Goal: Transaction & Acquisition: Purchase product/service

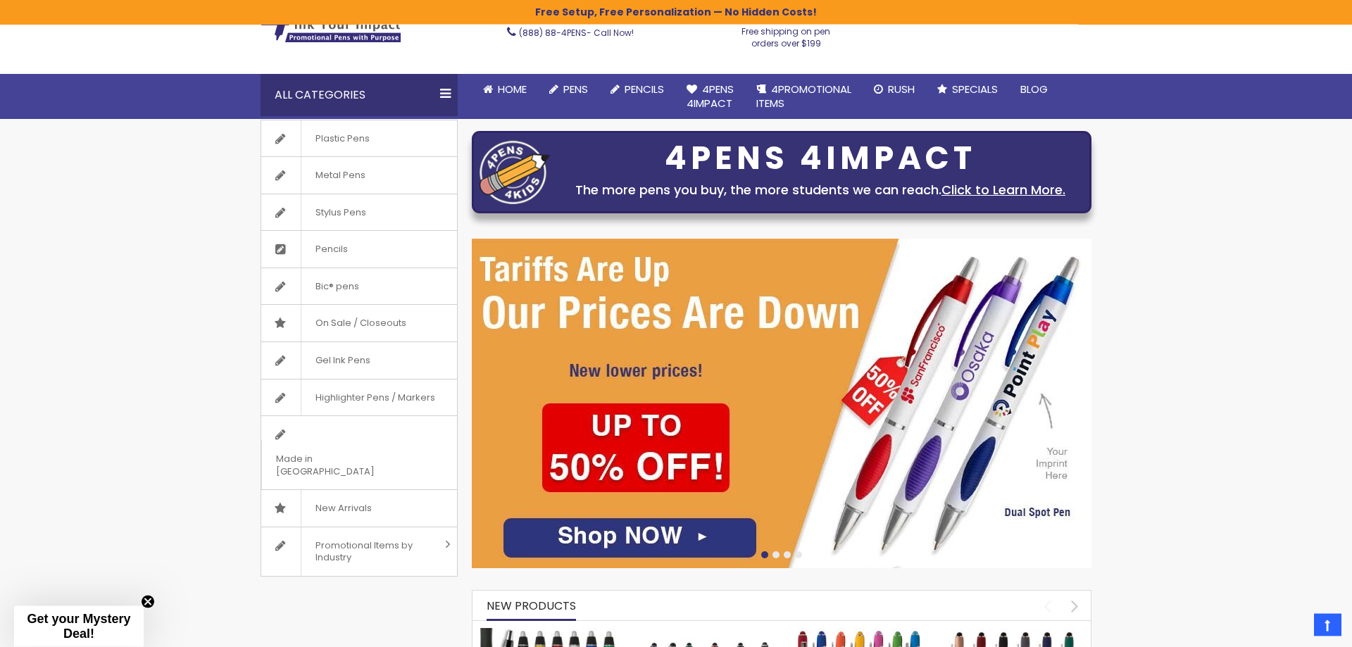
scroll to position [1, 0]
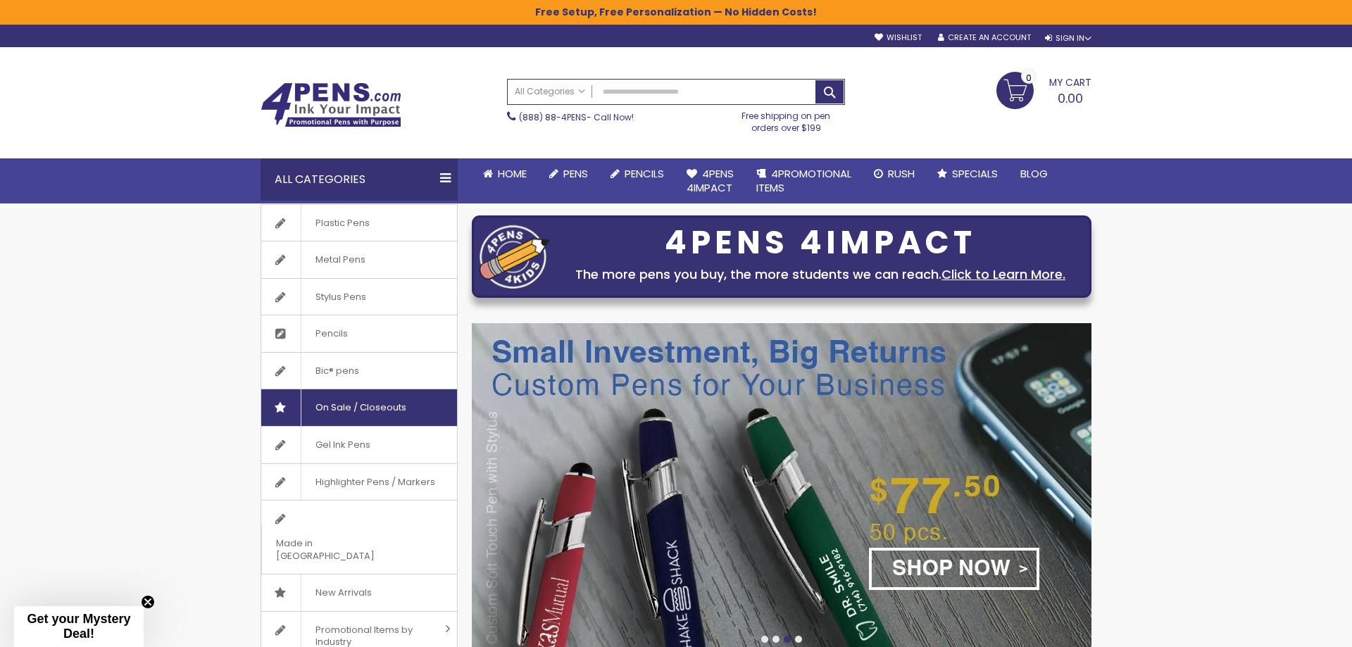
click at [373, 409] on span "On Sale / Closeouts" at bounding box center [361, 407] width 120 height 37
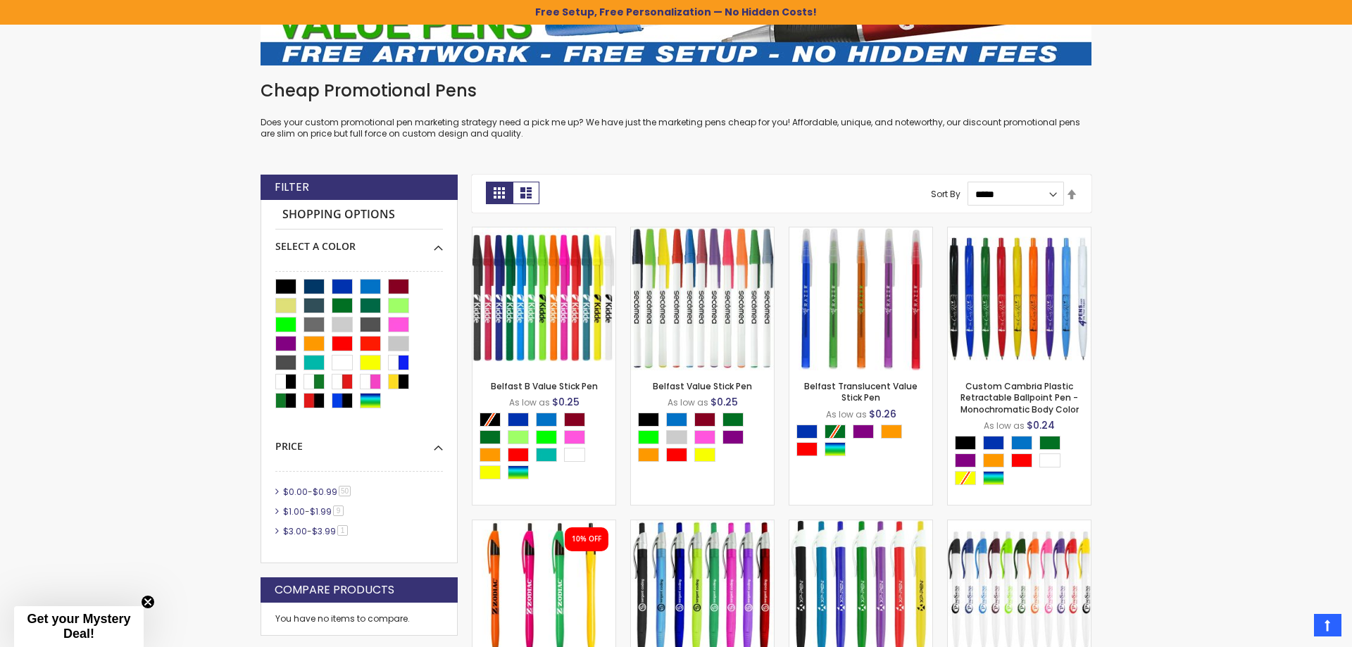
scroll to position [288, 0]
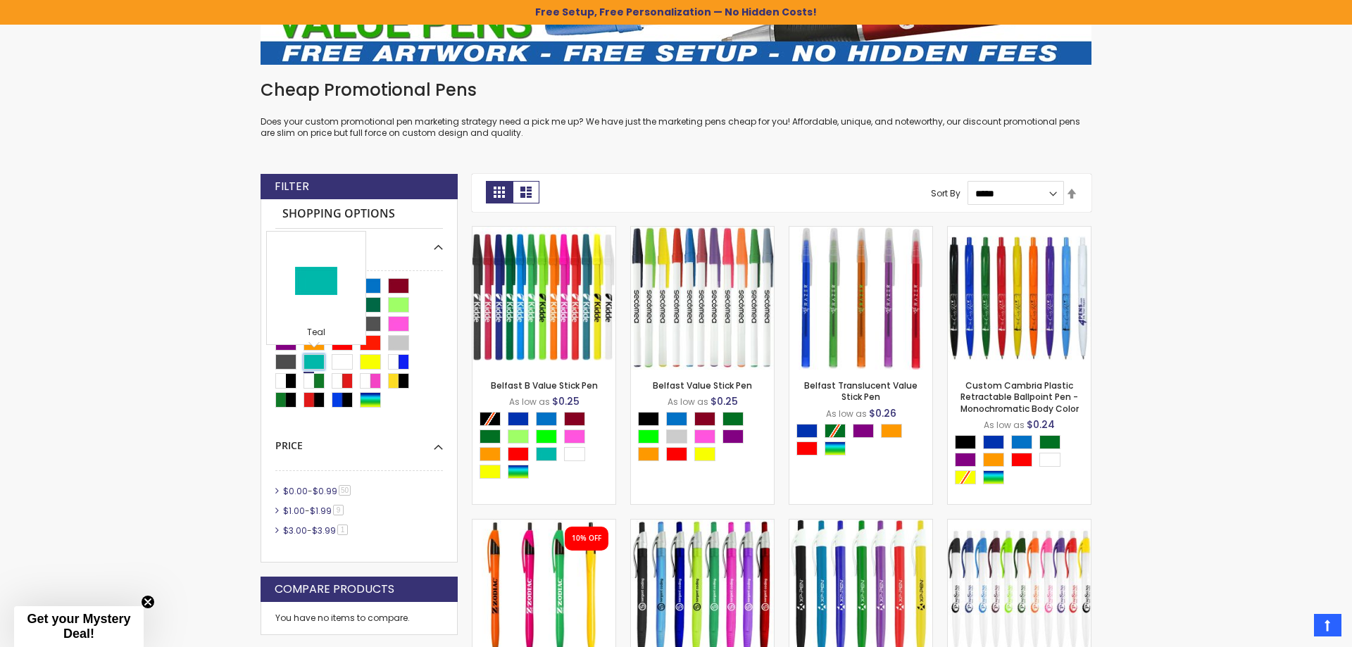
click at [315, 358] on div "Teal" at bounding box center [313, 361] width 21 height 15
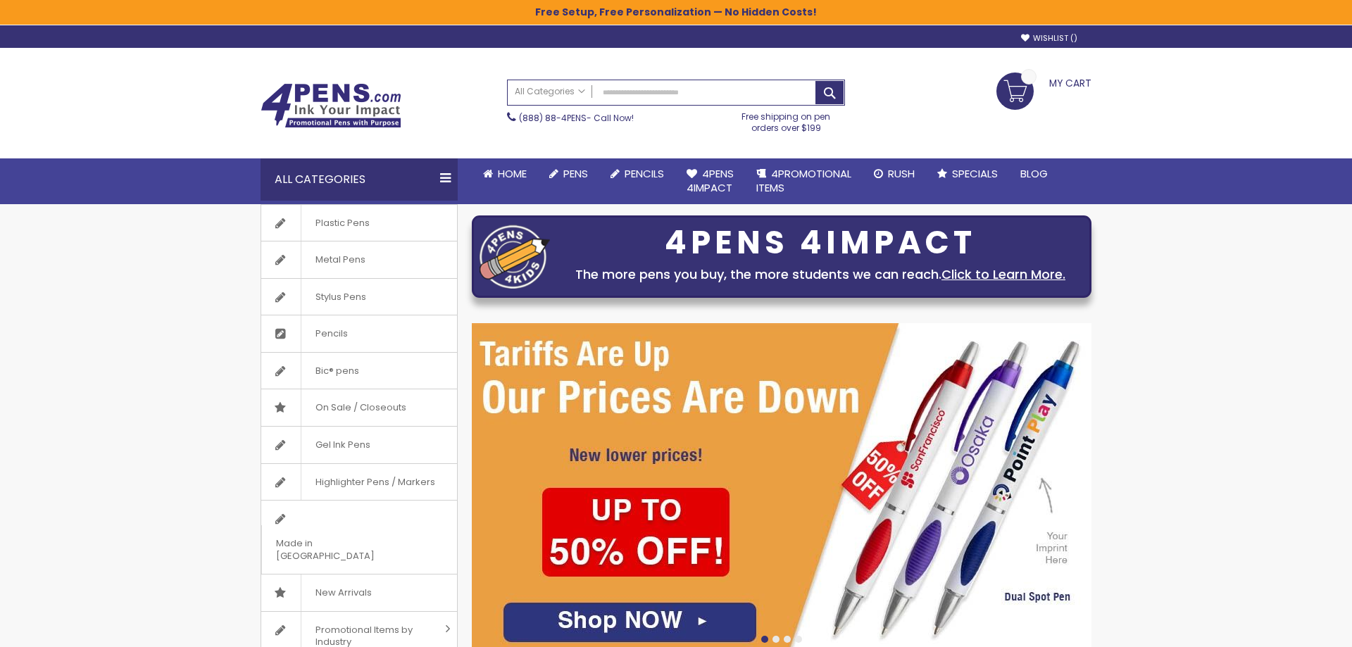
scroll to position [1, 0]
